Goal: Task Accomplishment & Management: Use online tool/utility

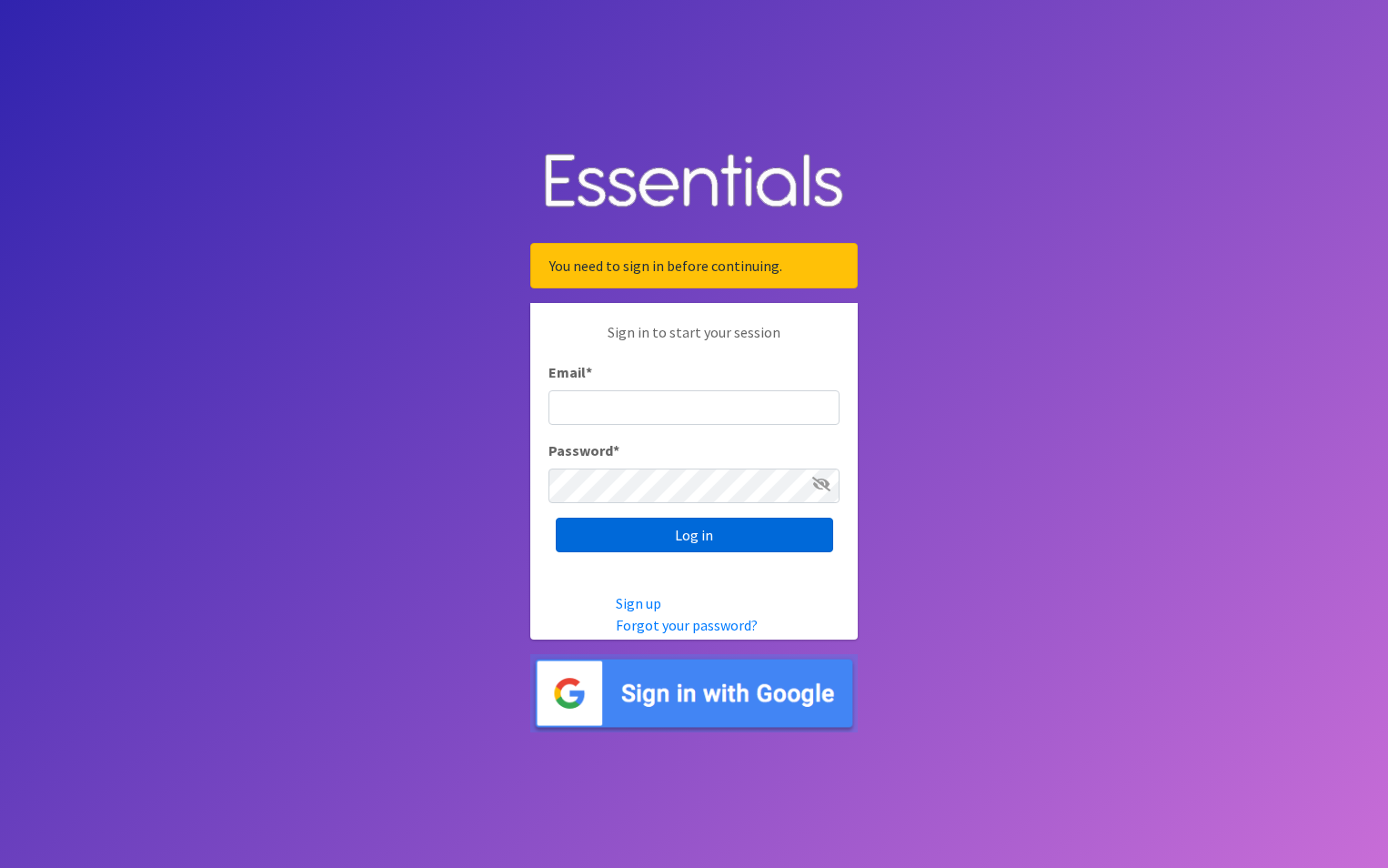
type input "maury.parrish@gmail.com"
click at [665, 541] on input "Log in" at bounding box center [694, 534] width 277 height 34
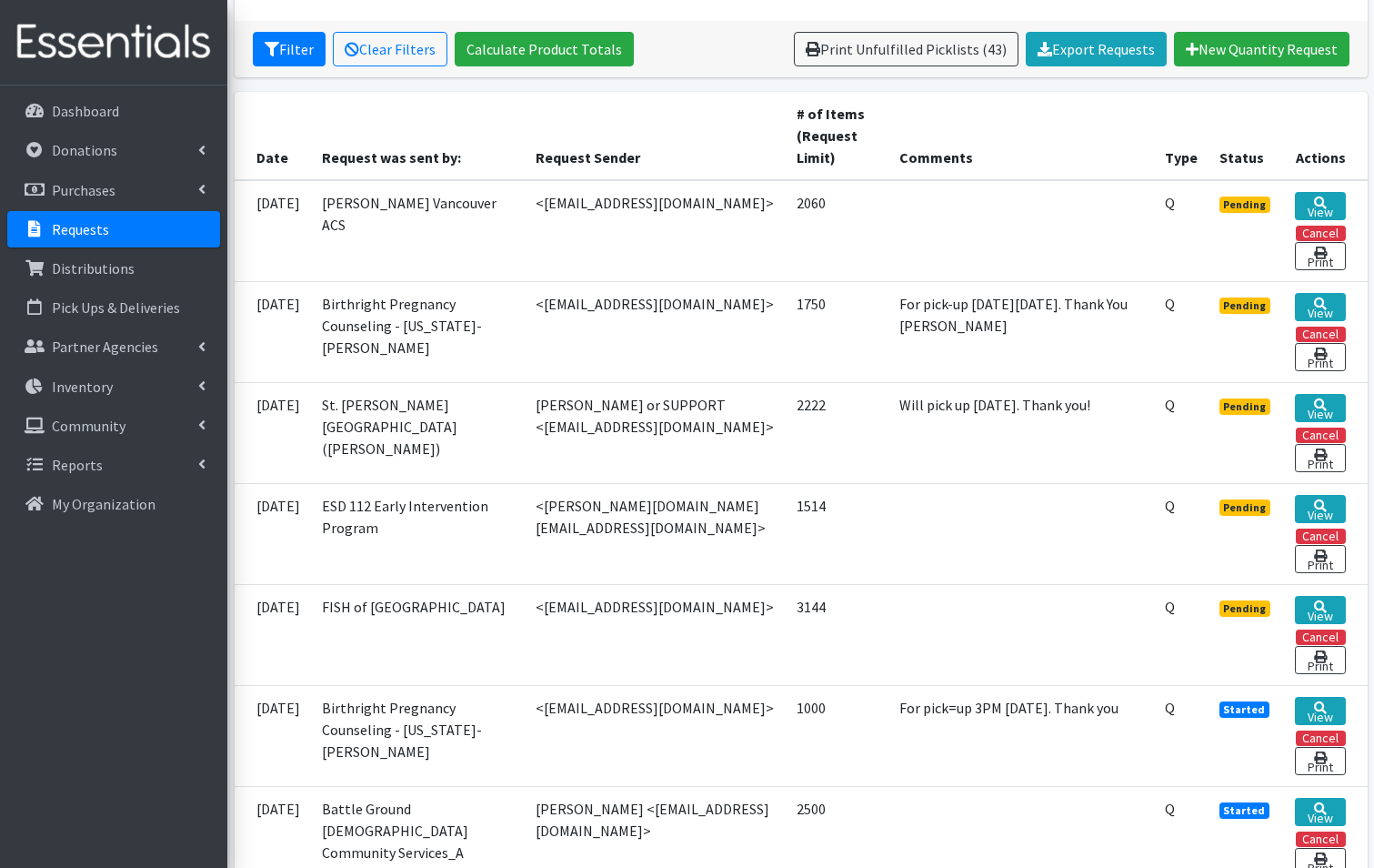
scroll to position [455, 0]
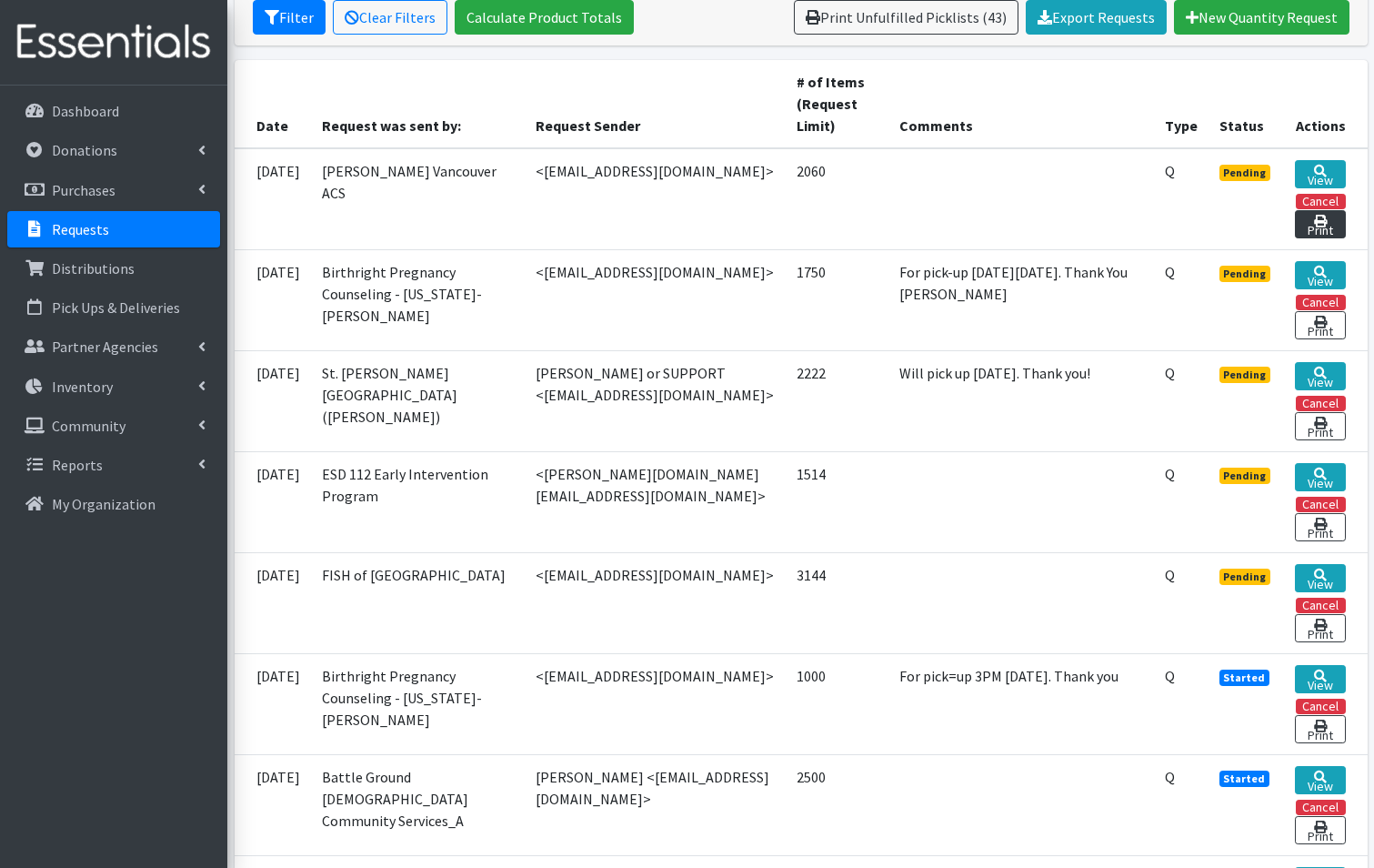
click at [1337, 210] on link "Print" at bounding box center [1320, 224] width 50 height 28
click at [1326, 160] on link "View" at bounding box center [1320, 173] width 50 height 28
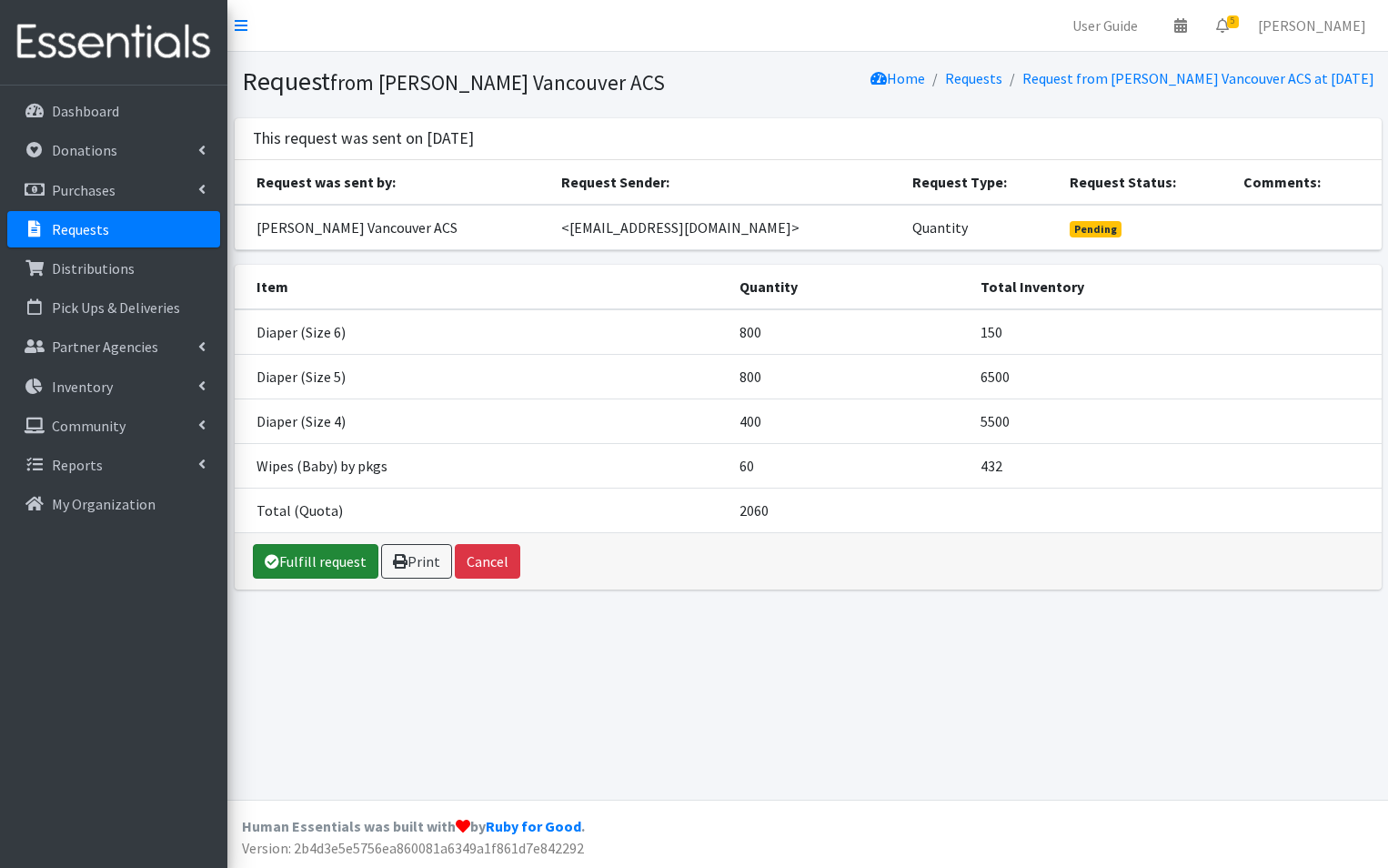
click at [345, 572] on link "Fulfill request" at bounding box center [314, 561] width 125 height 34
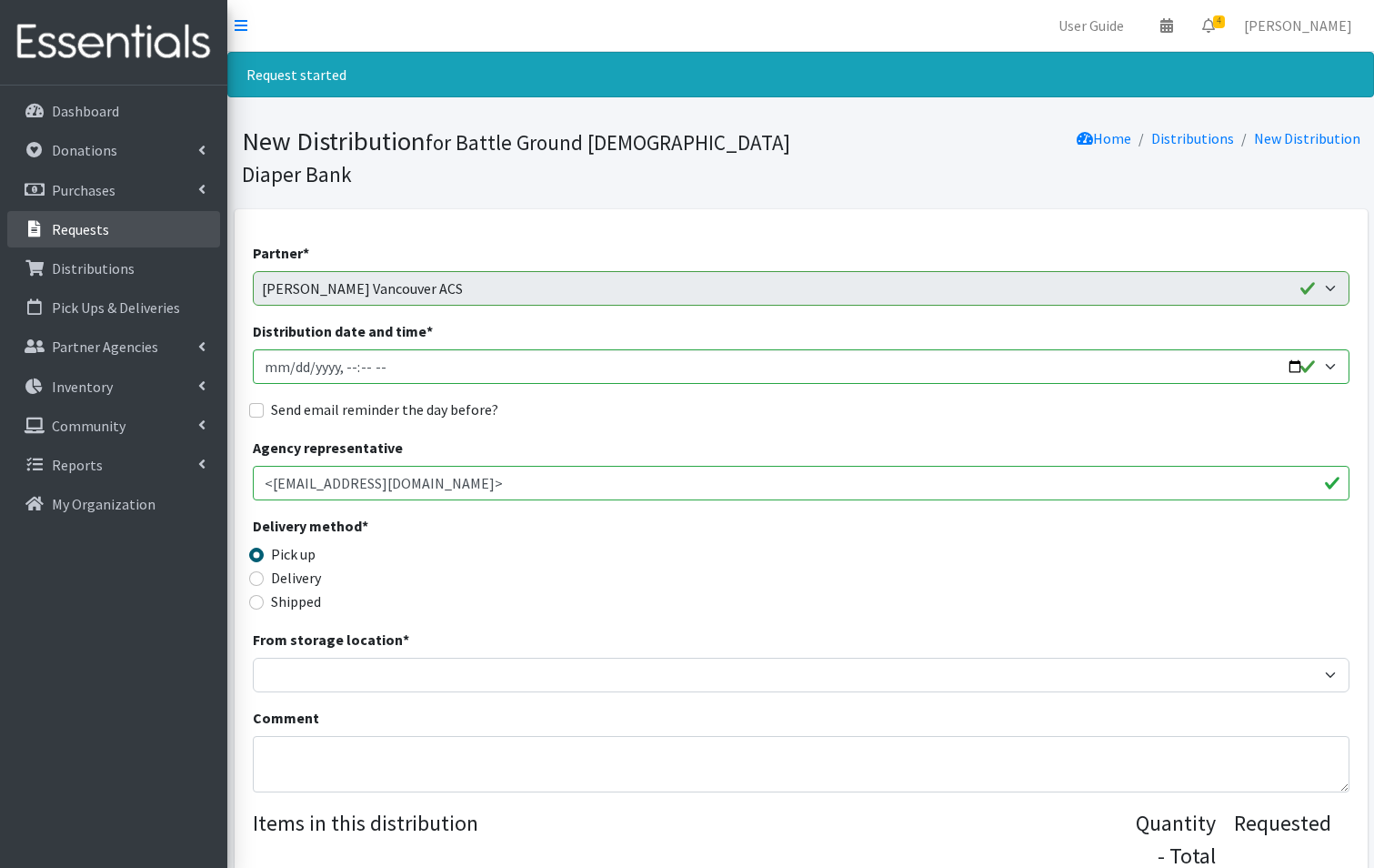
click at [103, 225] on p "Requests" at bounding box center [80, 228] width 57 height 18
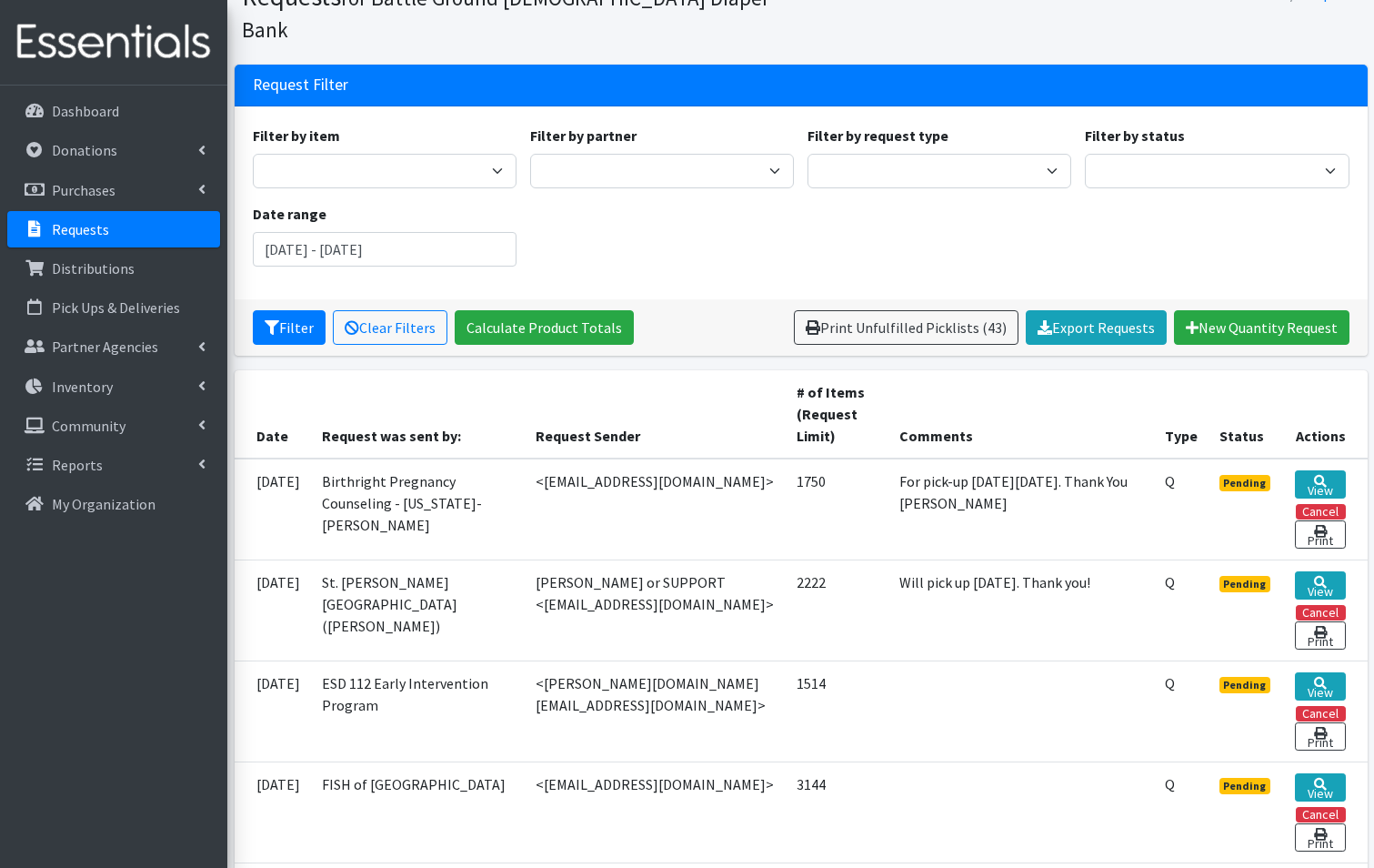
scroll to position [272, 0]
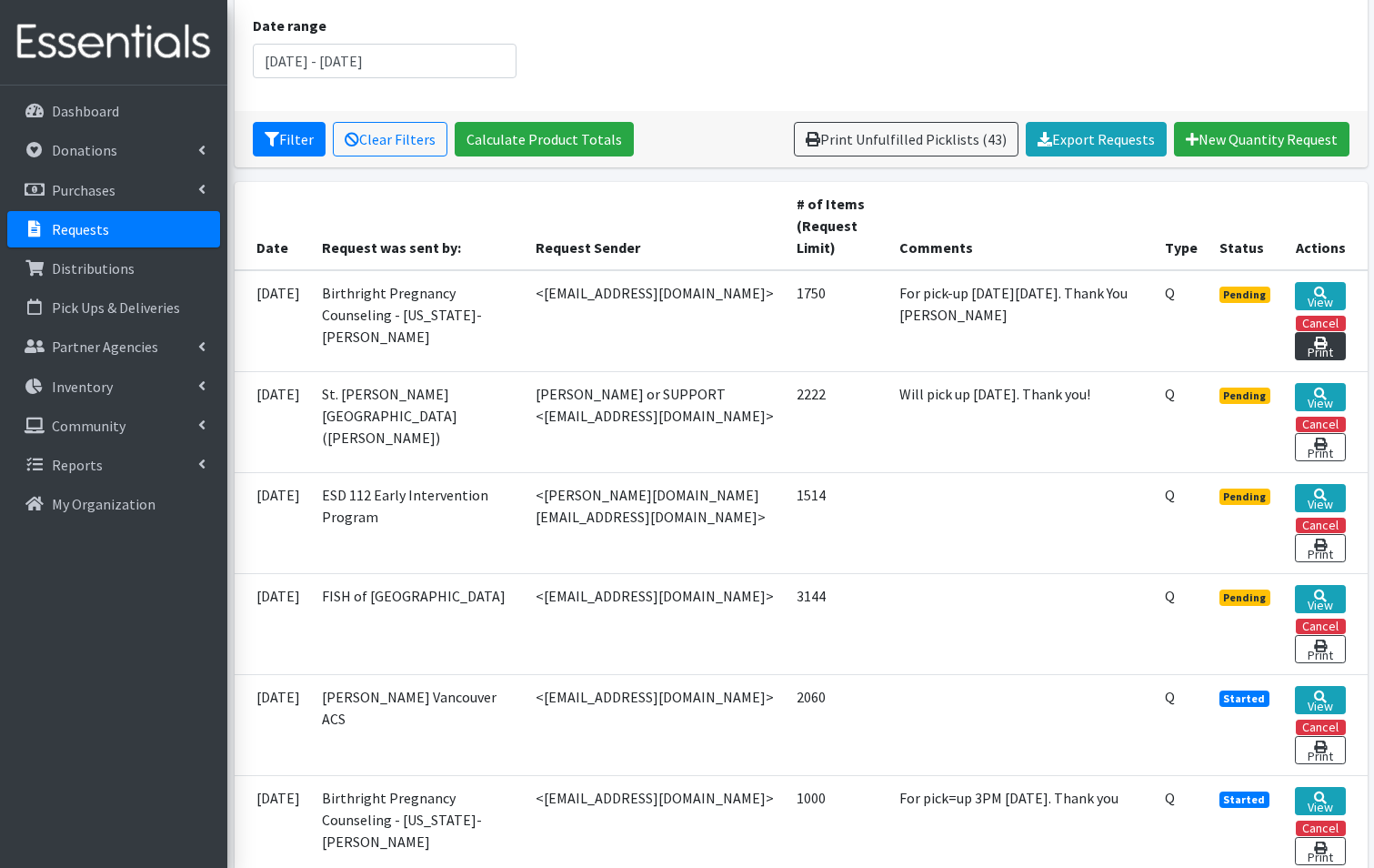
click at [1332, 332] on link "Print" at bounding box center [1320, 345] width 50 height 28
click at [1325, 287] on icon at bounding box center [1320, 293] width 12 height 12
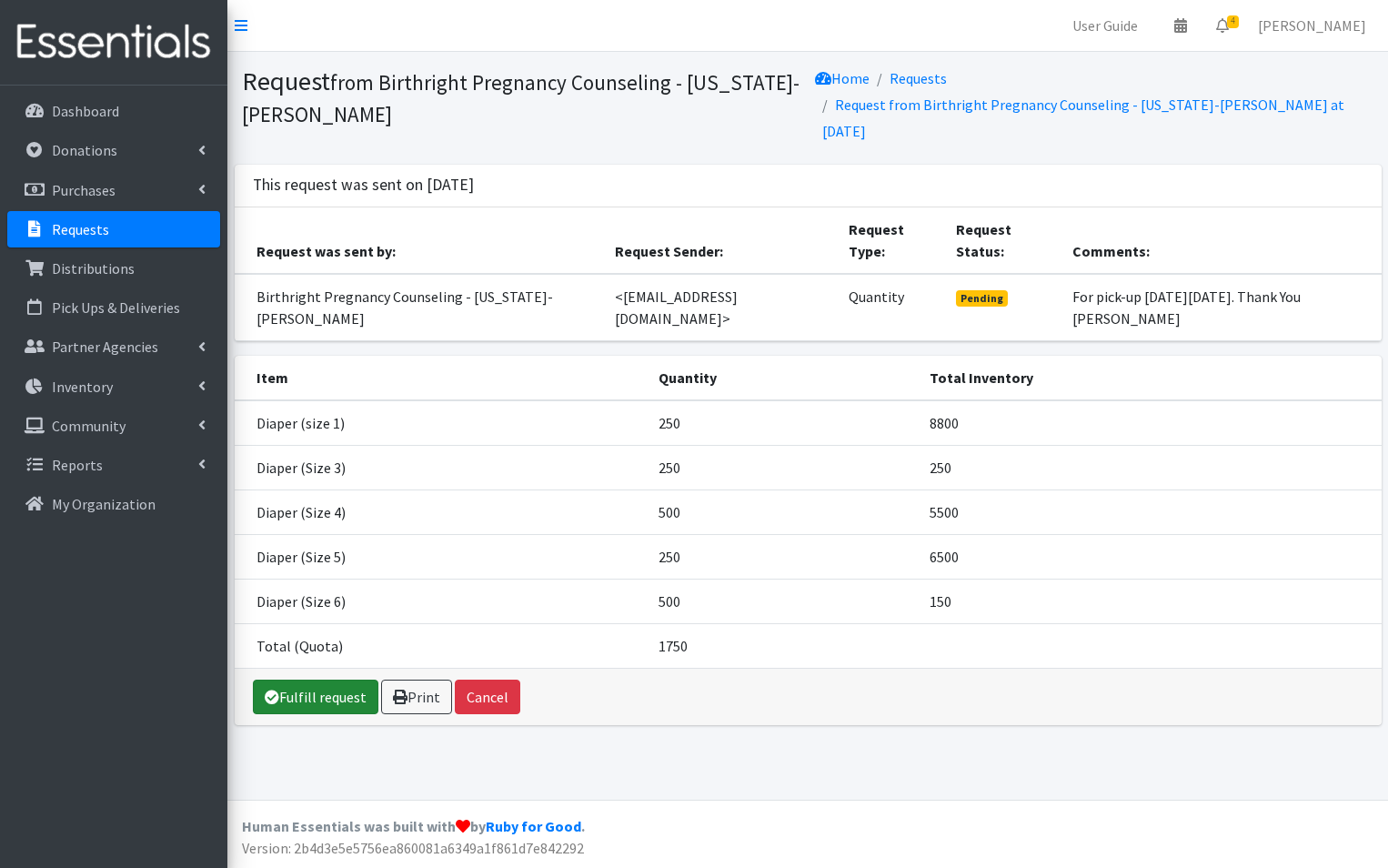
click at [333, 704] on link "Fulfill request" at bounding box center [314, 697] width 125 height 34
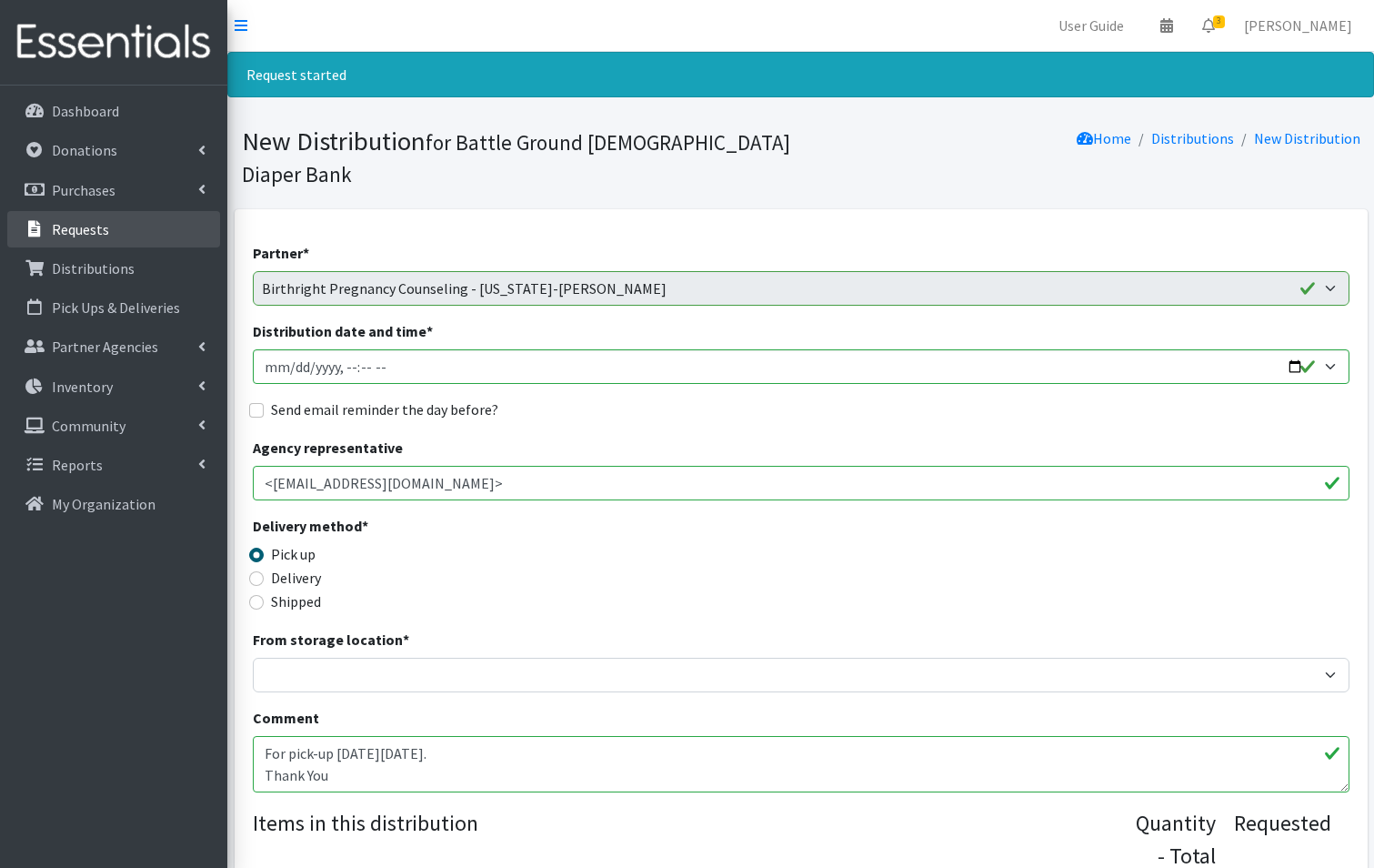
drag, startPoint x: 74, startPoint y: 228, endPoint x: 113, endPoint y: 244, distance: 42.2
click at [75, 228] on p "Requests" at bounding box center [80, 228] width 57 height 18
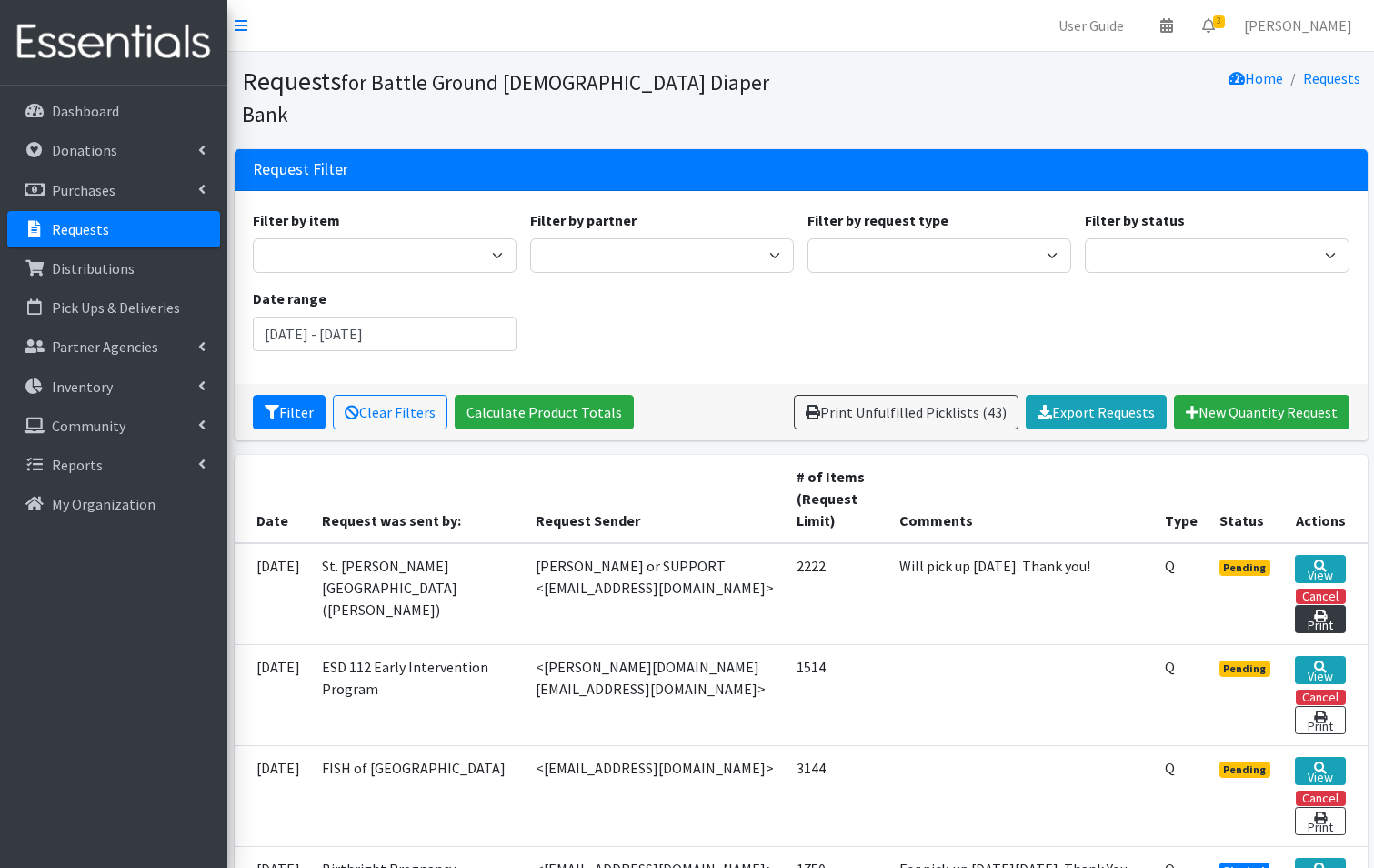
click at [1331, 605] on link "Print" at bounding box center [1320, 618] width 50 height 28
click at [1313, 554] on link "View" at bounding box center [1320, 568] width 50 height 28
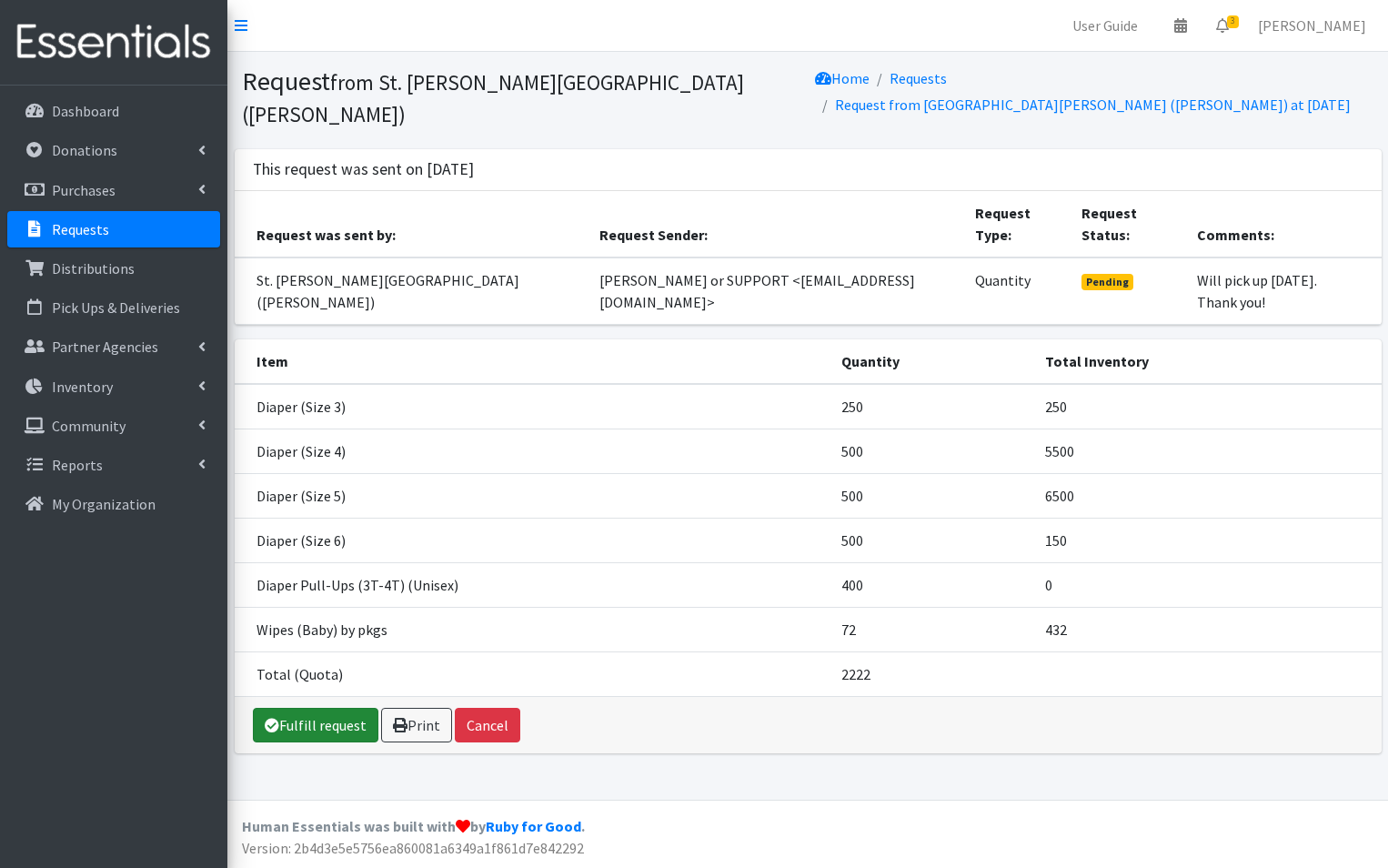
click at [321, 716] on link "Fulfill request" at bounding box center [314, 725] width 125 height 34
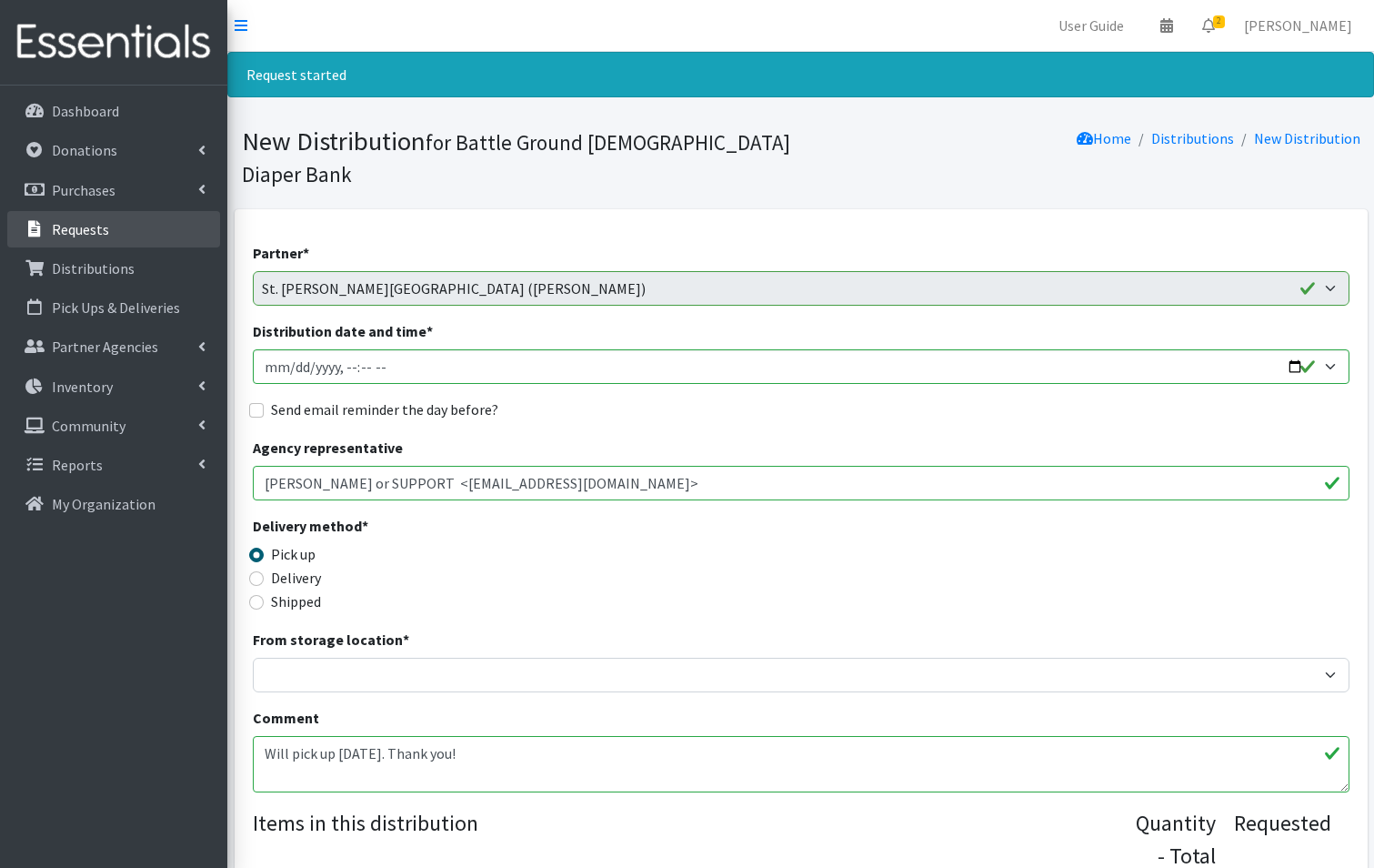
click at [83, 233] on p "Requests" at bounding box center [80, 228] width 57 height 18
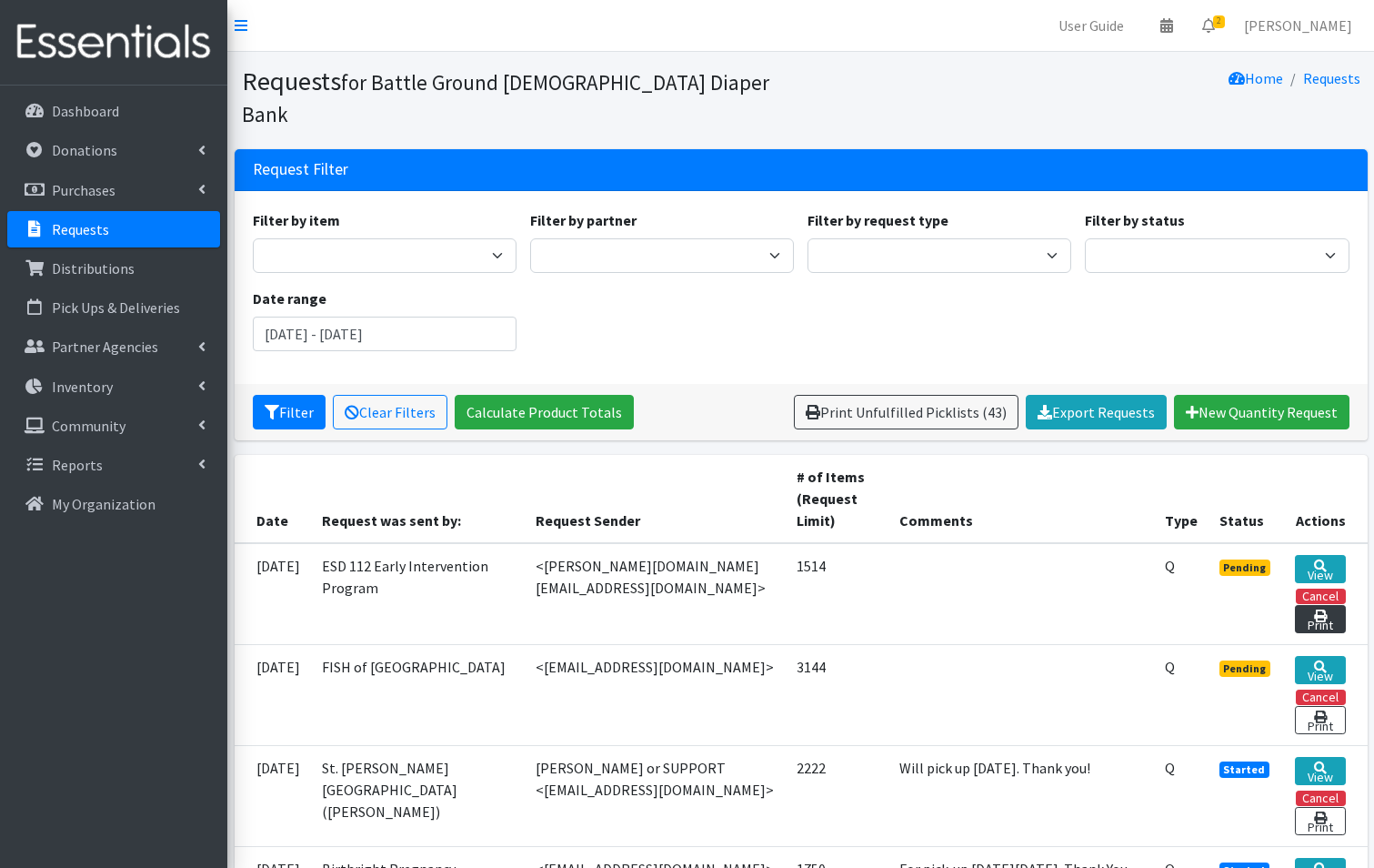
click at [1325, 605] on link "Print" at bounding box center [1320, 618] width 50 height 28
click at [1331, 554] on link "View" at bounding box center [1320, 568] width 50 height 28
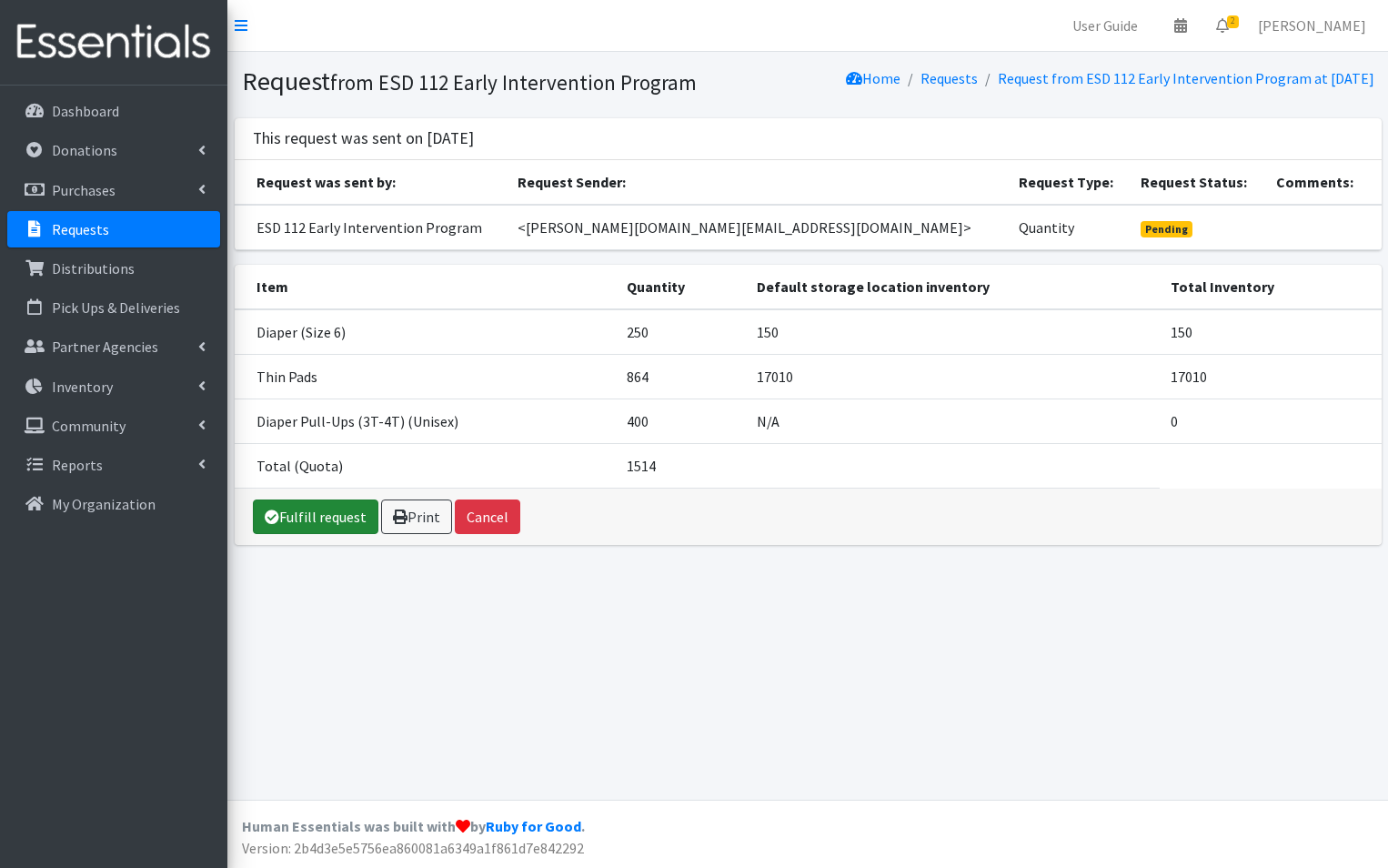
click at [307, 533] on link "Fulfill request" at bounding box center [314, 516] width 125 height 34
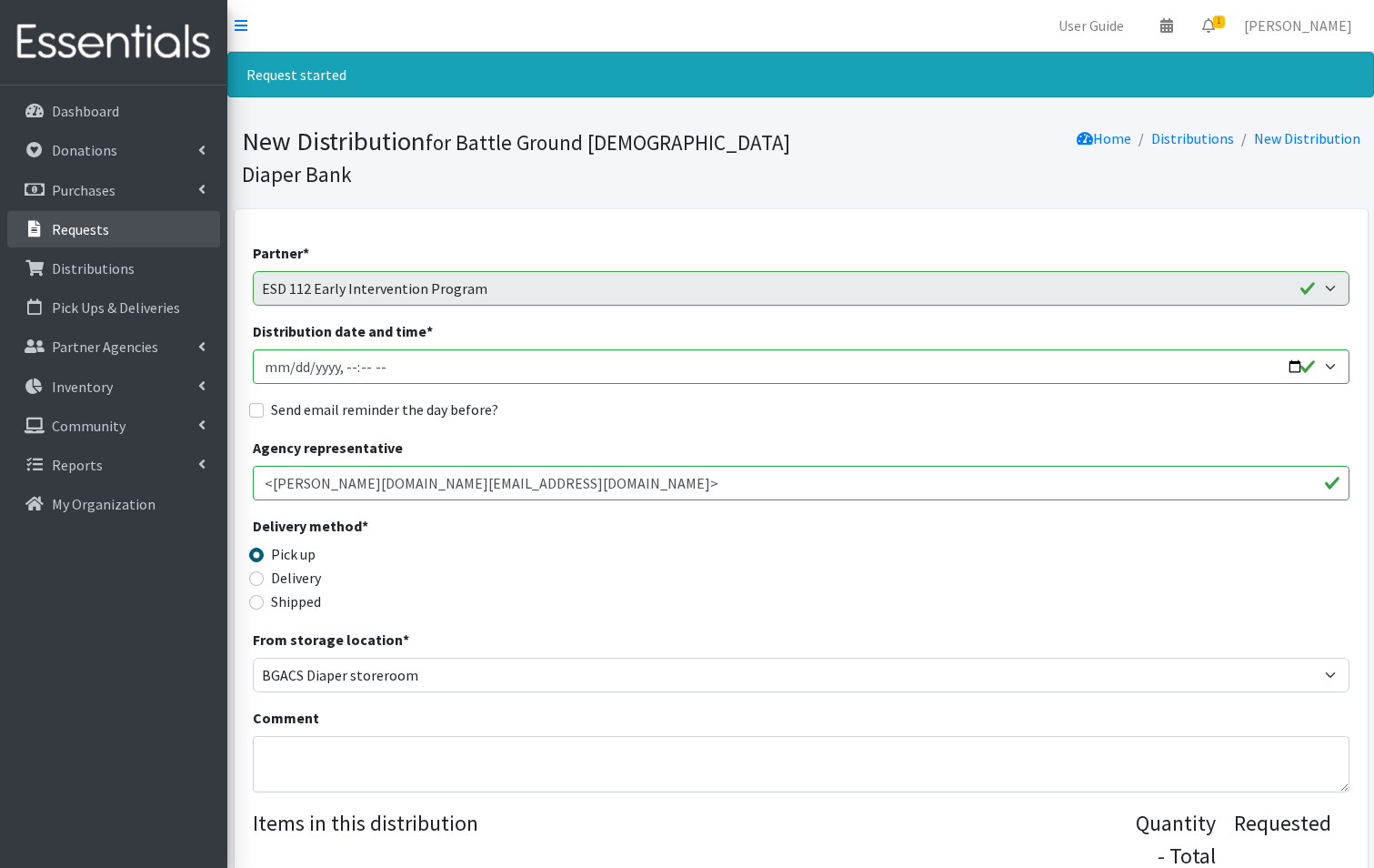
click at [95, 234] on p "Requests" at bounding box center [80, 228] width 57 height 18
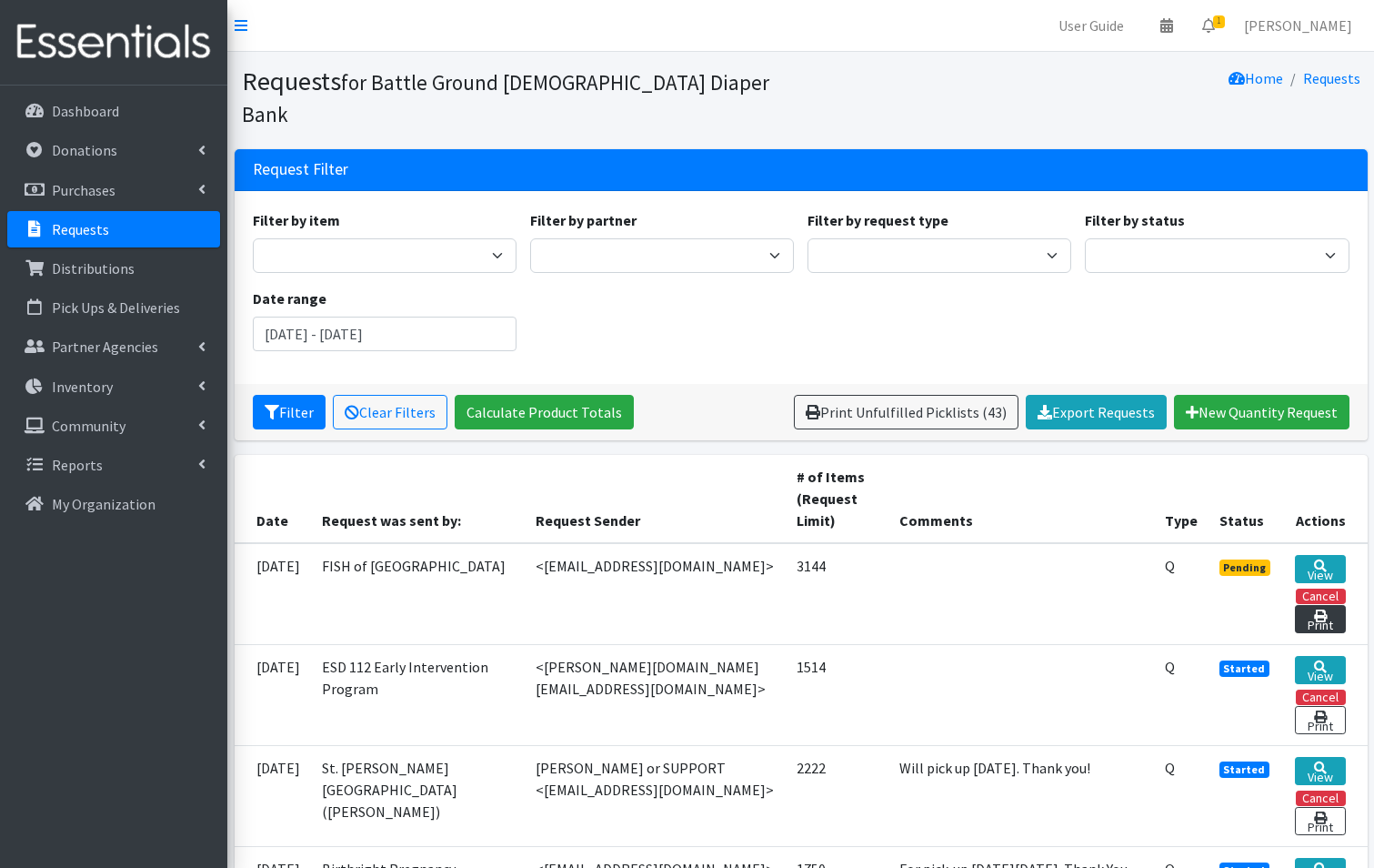
click at [1332, 605] on link "Print" at bounding box center [1320, 618] width 50 height 28
click at [1334, 554] on link "View" at bounding box center [1320, 568] width 50 height 28
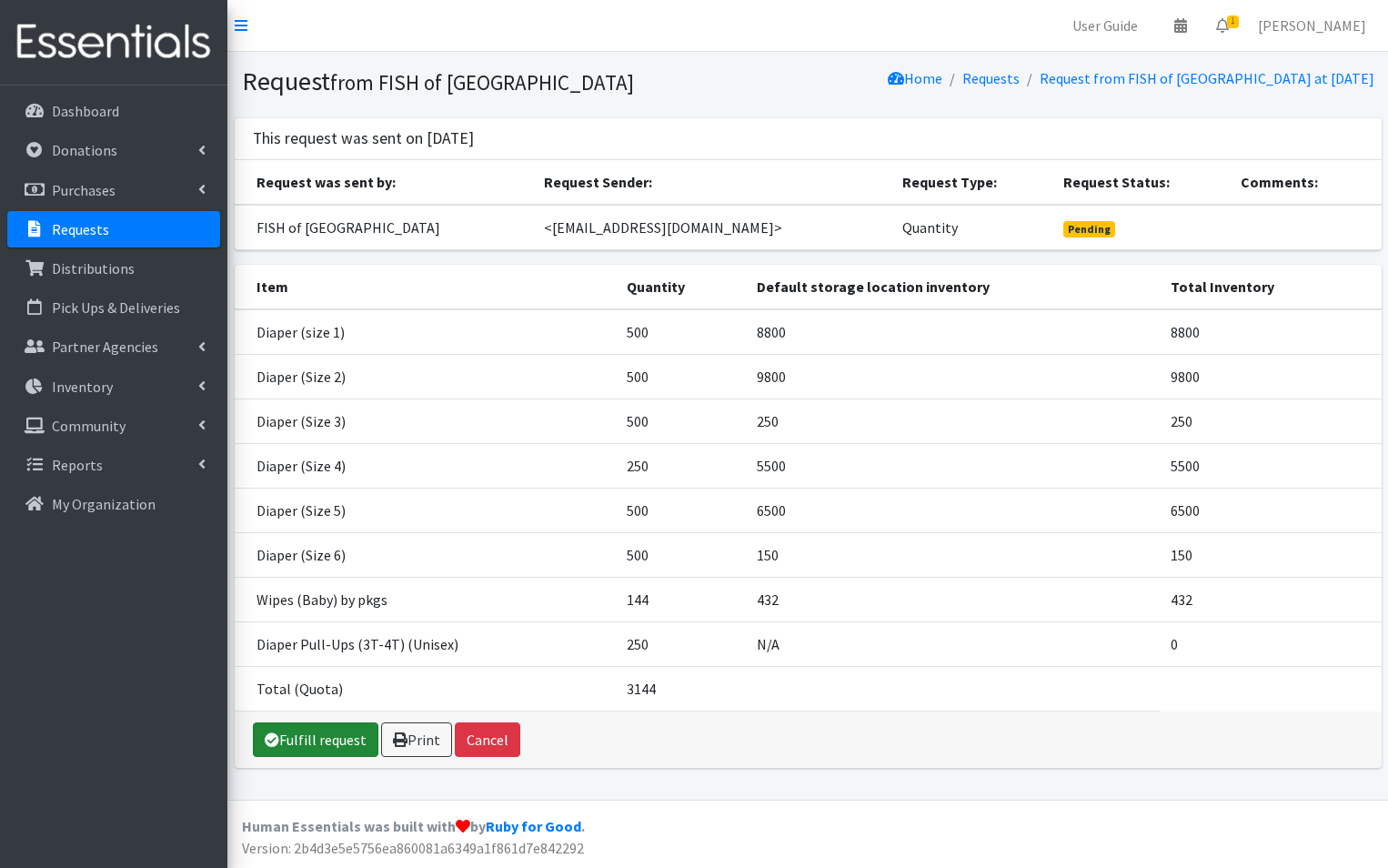
click at [296, 743] on link "Fulfill request" at bounding box center [314, 739] width 125 height 34
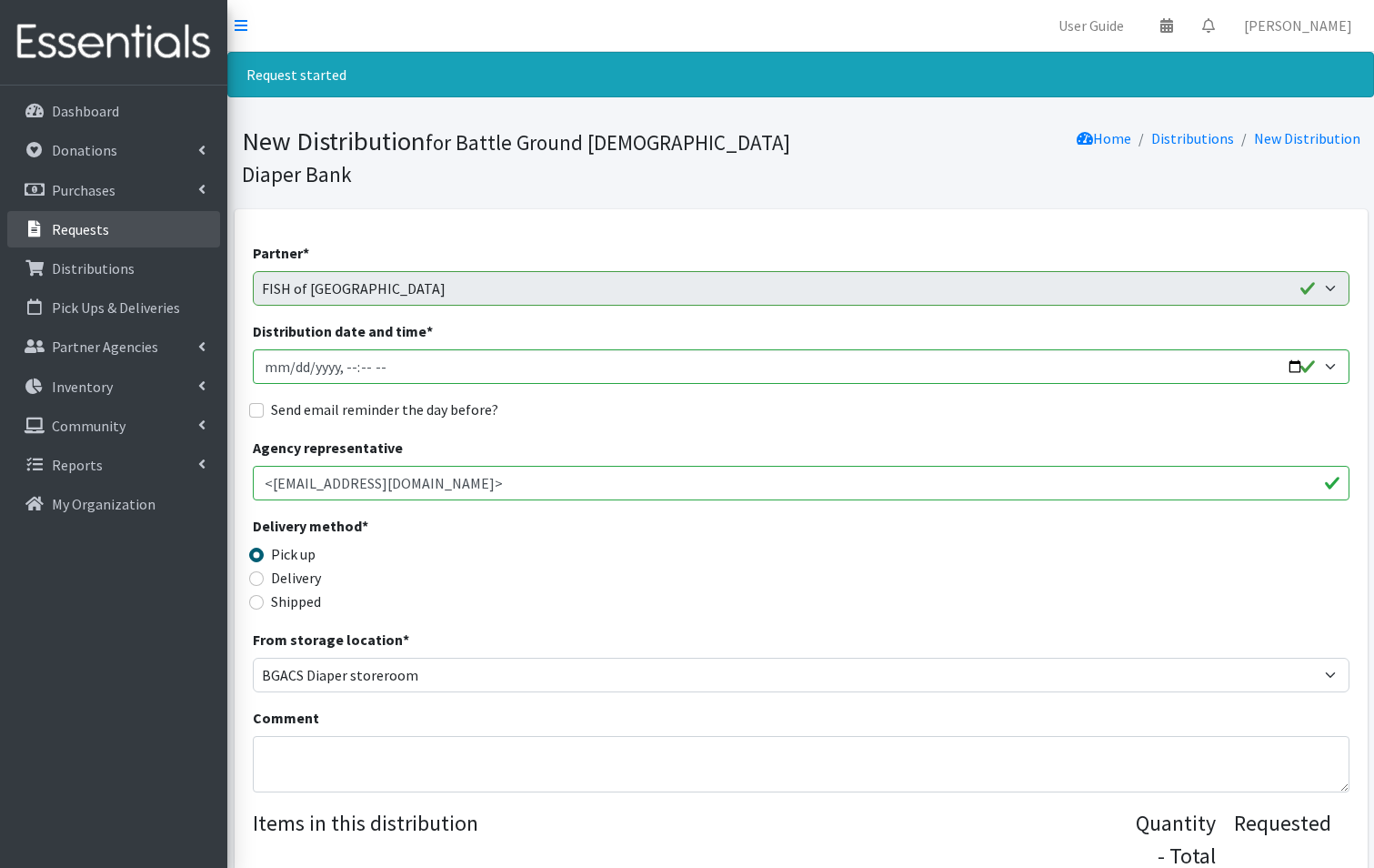
click at [91, 220] on p "Requests" at bounding box center [80, 228] width 57 height 18
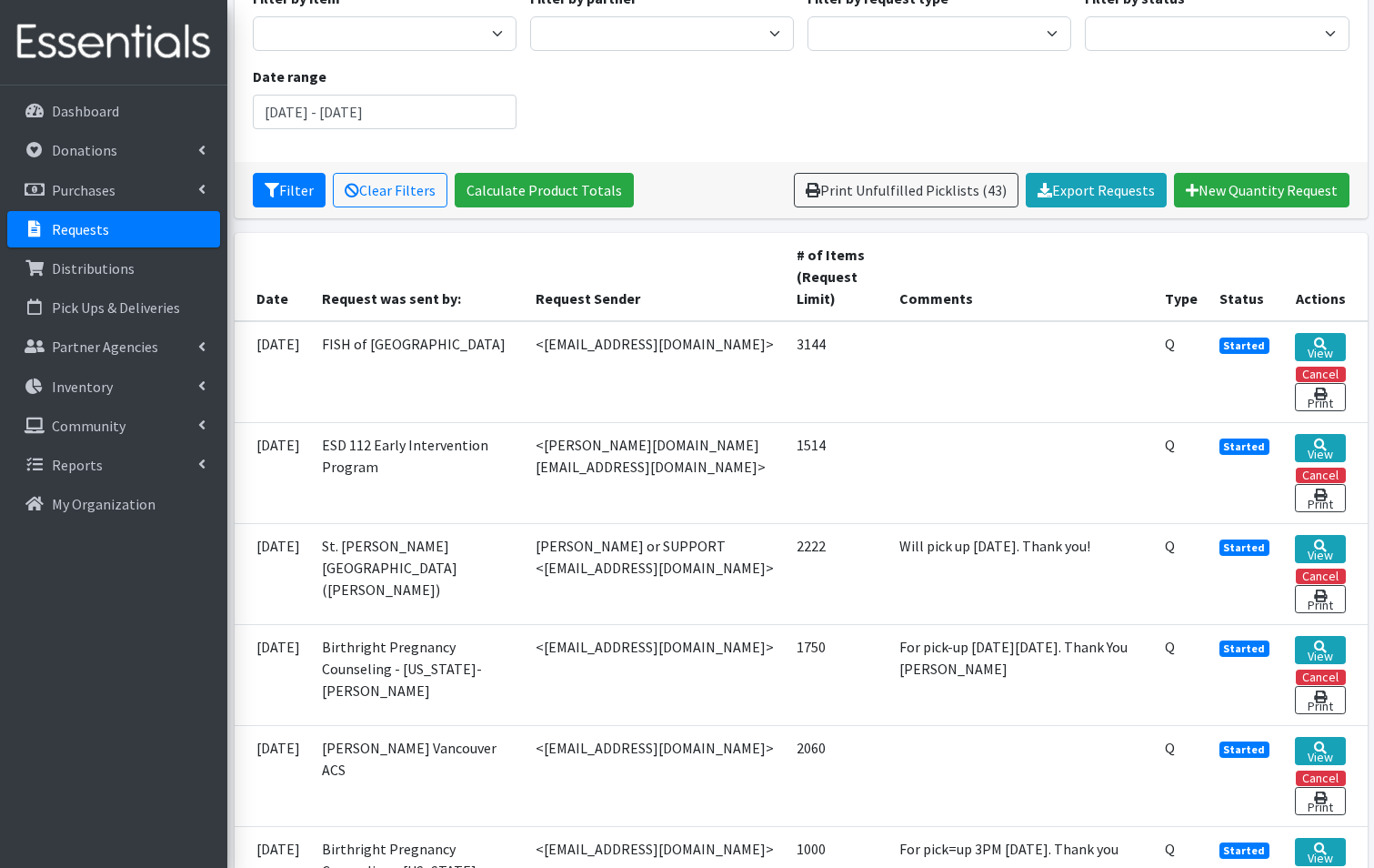
scroll to position [272, 0]
